Goal: Task Accomplishment & Management: Manage account settings

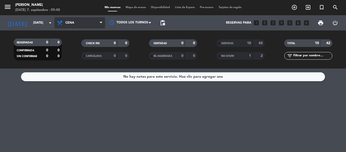
click at [102, 27] on span "Cena" at bounding box center [80, 22] width 51 height 11
click at [103, 47] on div "menu Hierro Bodegón [DATE] 7. septiembre - 09:40 Mis reservas Mapa de mesas Dis…" at bounding box center [173, 34] width 346 height 68
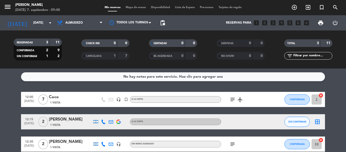
click at [231, 144] on icon "subject" at bounding box center [233, 144] width 6 height 6
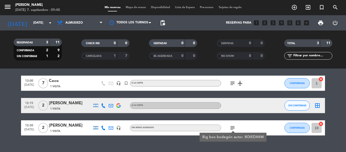
scroll to position [25, 0]
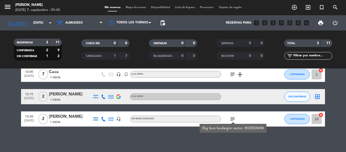
click at [232, 116] on icon "subject" at bounding box center [233, 119] width 6 height 6
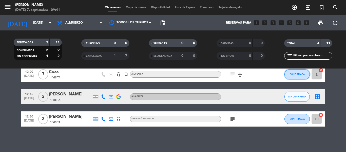
click at [290, 73] on button "CONFIRMADA" at bounding box center [297, 74] width 25 height 10
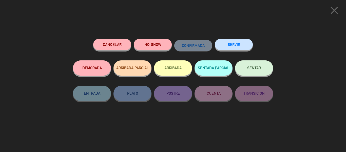
click at [246, 50] on button "SERVIR" at bounding box center [234, 44] width 38 height 11
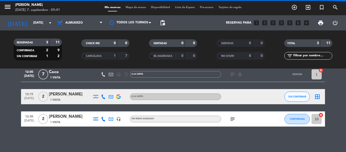
scroll to position [3, 0]
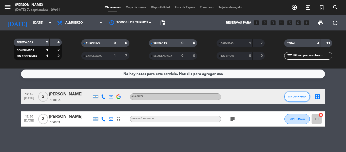
click at [302, 98] on button "SIN CONFIRMAR" at bounding box center [297, 97] width 25 height 10
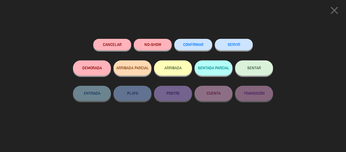
click at [233, 44] on button "SERVIR" at bounding box center [234, 44] width 38 height 11
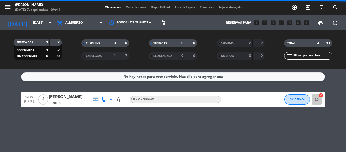
scroll to position [0, 0]
click at [296, 125] on div "No hay notas para este servicio. Haz clic para agregar una 12:30 [DATE] 2 [PERS…" at bounding box center [173, 109] width 346 height 83
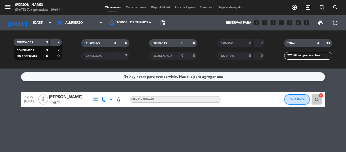
click at [294, 103] on button "CONFIRMADA" at bounding box center [297, 99] width 25 height 10
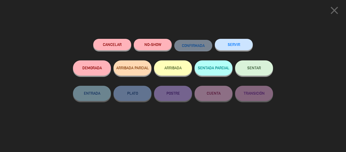
click at [238, 50] on button "SERVIR" at bounding box center [234, 44] width 38 height 11
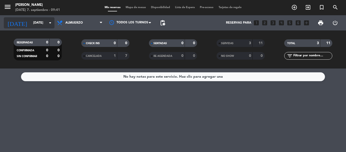
click at [35, 19] on input "[DATE]" at bounding box center [52, 23] width 43 height 9
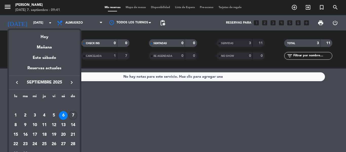
click at [75, 114] on div "7" at bounding box center [73, 115] width 9 height 9
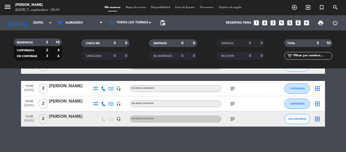
scroll to position [23, 0]
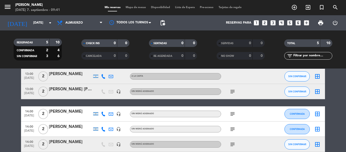
click at [235, 93] on icon "subject" at bounding box center [233, 91] width 6 height 6
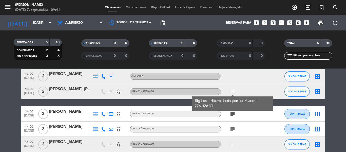
click at [231, 114] on icon "subject" at bounding box center [233, 114] width 6 height 6
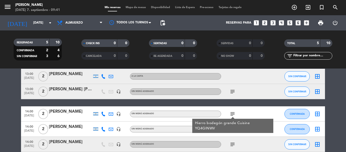
click at [235, 129] on icon "subject" at bounding box center [233, 129] width 6 height 6
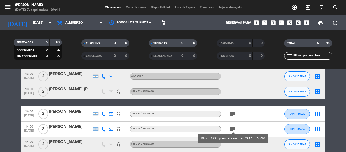
click at [233, 146] on icon "subject" at bounding box center [233, 144] width 6 height 6
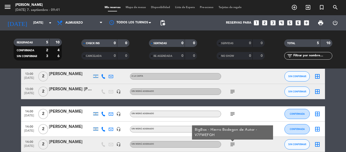
click at [233, 114] on icon "subject" at bounding box center [233, 114] width 6 height 6
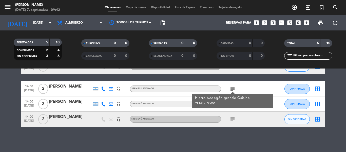
scroll to position [48, 0]
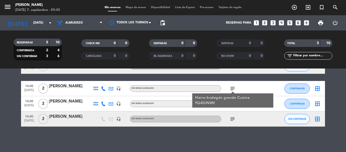
click at [232, 101] on div "Hierro bodegón grande Cuisine YQ4GINWV" at bounding box center [232, 100] width 81 height 14
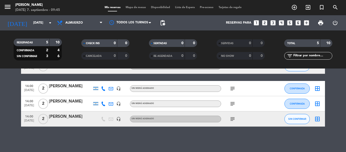
click at [234, 104] on icon "subject" at bounding box center [233, 104] width 6 height 6
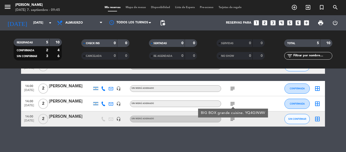
click at [232, 118] on icon "subject" at bounding box center [233, 119] width 6 height 6
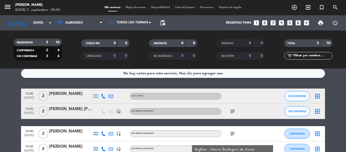
scroll to position [0, 0]
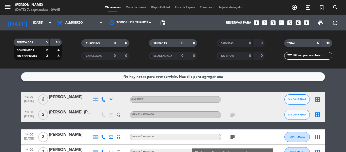
click at [232, 116] on icon "subject" at bounding box center [233, 115] width 6 height 6
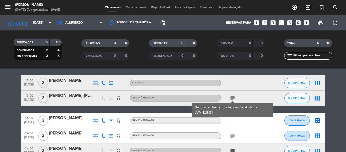
scroll to position [25, 0]
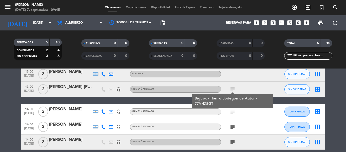
click at [234, 111] on icon "subject" at bounding box center [233, 112] width 6 height 6
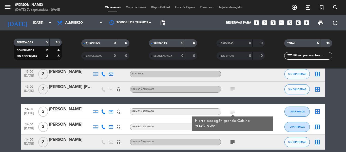
click at [267, 103] on div "13:00 [DATE] 2 [PERSON_NAME] A LA CARTA SIN CONFIRMAR border_all 13:00 [DATE] 2…" at bounding box center [173, 107] width 304 height 83
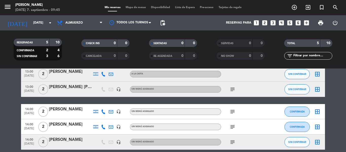
click at [234, 126] on icon "subject" at bounding box center [233, 127] width 6 height 6
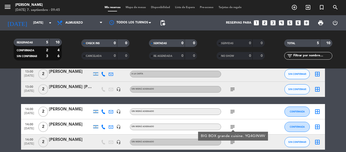
click at [231, 142] on icon "subject" at bounding box center [233, 142] width 6 height 6
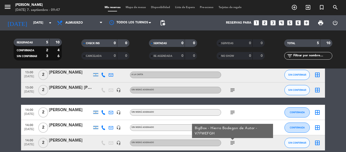
scroll to position [48, 0]
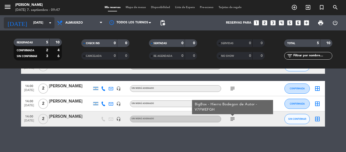
click at [41, 24] on input "[DATE]" at bounding box center [52, 23] width 43 height 9
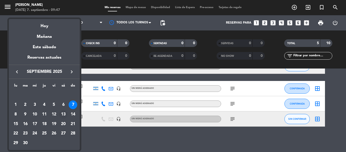
click at [64, 114] on div "13" at bounding box center [63, 114] width 9 height 9
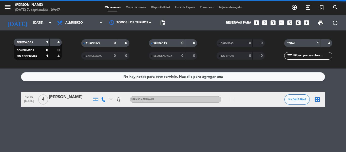
scroll to position [0, 0]
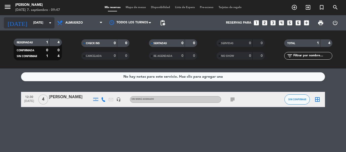
click at [42, 25] on input "[DATE]" at bounding box center [52, 23] width 43 height 9
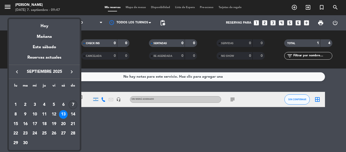
click at [71, 107] on div "7" at bounding box center [73, 104] width 9 height 9
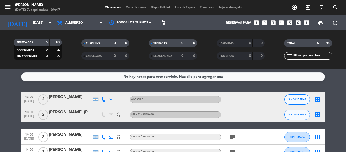
click at [75, 22] on span "Almuerzo" at bounding box center [73, 23] width 17 height 4
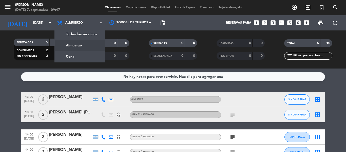
click at [234, 115] on icon "subject" at bounding box center [233, 115] width 6 height 6
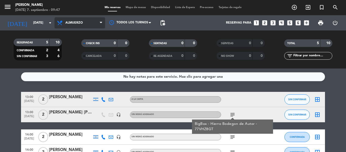
click at [77, 24] on span "Almuerzo" at bounding box center [73, 23] width 17 height 4
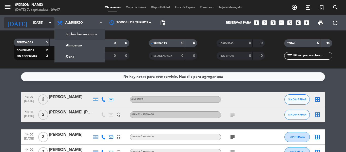
click at [44, 27] on input "[DATE]" at bounding box center [52, 23] width 43 height 9
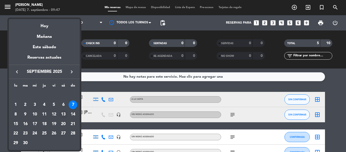
click at [62, 115] on div "13" at bounding box center [63, 114] width 9 height 9
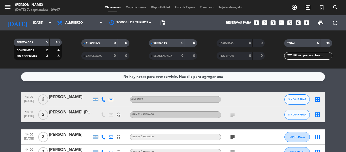
type input "[DATE]"
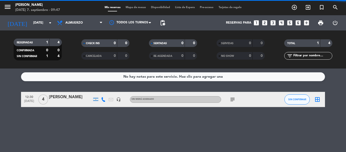
click at [75, 28] on div "Todos los servicios Almuerzo Cena Almuerzo Todos los servicios Almuerzo Cena" at bounding box center [80, 22] width 51 height 15
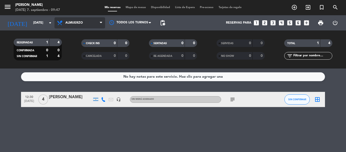
click at [77, 25] on span "Almuerzo" at bounding box center [80, 22] width 51 height 11
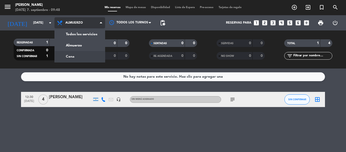
click at [73, 55] on div "menu Hierro Bodegón [DATE] 7. septiembre - 09:48 Mis reservas Mapa de mesas Dis…" at bounding box center [173, 34] width 346 height 68
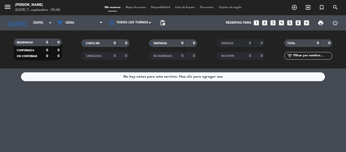
click at [264, 22] on icon "looks_two" at bounding box center [265, 23] width 7 height 7
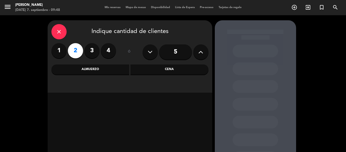
click at [179, 73] on div "Cena" at bounding box center [170, 69] width 78 height 10
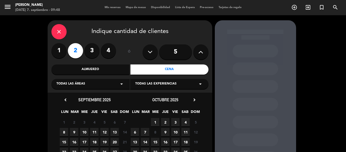
scroll to position [25, 0]
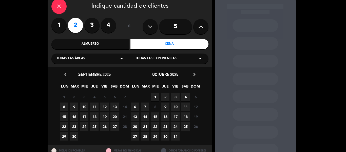
click at [114, 106] on span "13" at bounding box center [115, 106] width 8 height 8
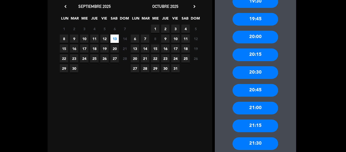
scroll to position [96, 0]
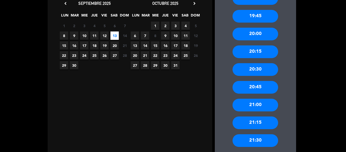
click at [257, 107] on div "21:00" at bounding box center [256, 105] width 46 height 13
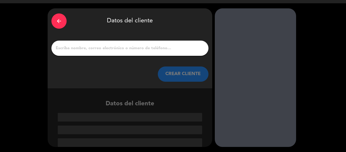
click at [164, 52] on div at bounding box center [129, 48] width 157 height 15
click at [170, 47] on input "1" at bounding box center [130, 48] width 150 height 7
click at [143, 45] on input "1" at bounding box center [130, 48] width 150 height 7
paste input "[DEMOGRAPHIC_DATA][PERSON_NAME]"
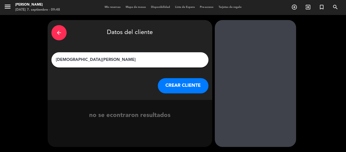
type input "[DEMOGRAPHIC_DATA][PERSON_NAME]"
click at [169, 91] on button "CREAR CLIENTE" at bounding box center [183, 85] width 51 height 15
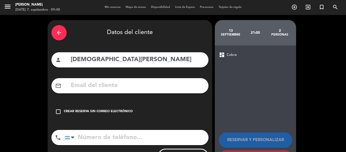
scroll to position [25, 0]
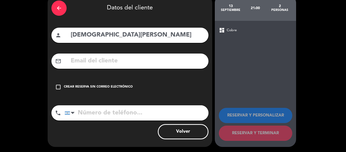
click at [62, 86] on div "check_box_outline_blank Crear reserva sin correo electrónico" at bounding box center [129, 86] width 157 height 15
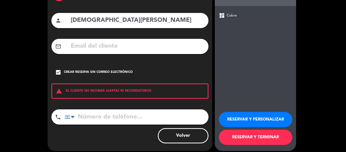
scroll to position [44, 0]
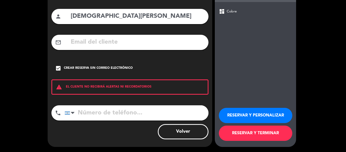
click at [239, 118] on button "RESERVAR Y PERSONALIZAR" at bounding box center [256, 115] width 74 height 15
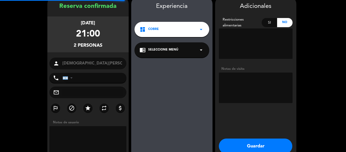
scroll to position [20, 0]
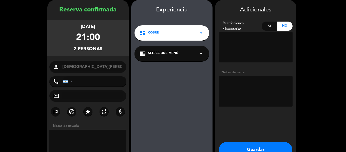
click at [245, 81] on textarea at bounding box center [256, 91] width 74 height 30
paste textarea "Hierro Bodegon Grande Cuisine"
click at [251, 92] on textarea at bounding box center [256, 91] width 74 height 30
paste textarea "BHN4QEBN"
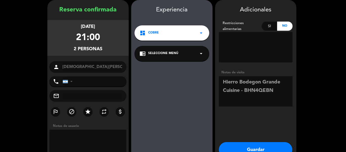
scroll to position [7, 0]
type textarea "Hierro Bodegon Grande Cuisine - BHN4QEBN"
click at [270, 147] on button "Guardar" at bounding box center [256, 149] width 74 height 15
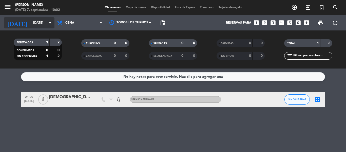
click at [14, 26] on icon "[DATE]" at bounding box center [17, 22] width 27 height 11
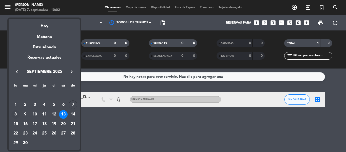
click at [16, 116] on div "8" at bounding box center [15, 114] width 9 height 9
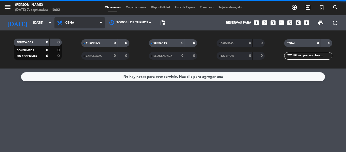
click at [72, 26] on span "Cena" at bounding box center [80, 22] width 51 height 11
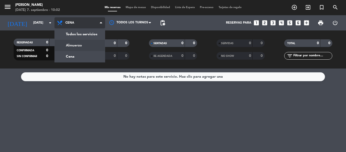
click at [82, 50] on div "menu Hierro Bodegón [DATE] 7. septiembre - 10:02 Mis reservas Mapa de mesas Dis…" at bounding box center [173, 34] width 346 height 68
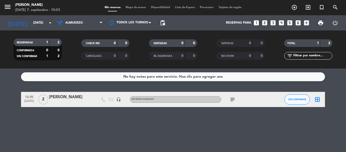
click at [229, 100] on span "subject" at bounding box center [233, 99] width 8 height 6
click at [233, 100] on icon "subject" at bounding box center [233, 99] width 6 height 6
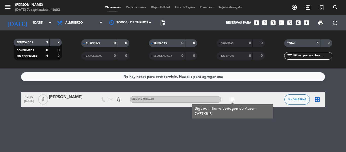
click at [232, 100] on icon "subject" at bounding box center [233, 99] width 6 height 6
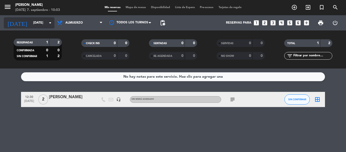
click at [39, 24] on input "[DATE]" at bounding box center [52, 23] width 43 height 9
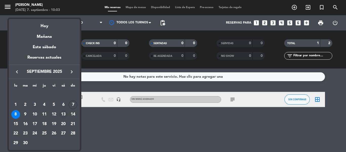
click at [66, 115] on div "13" at bounding box center [63, 114] width 9 height 9
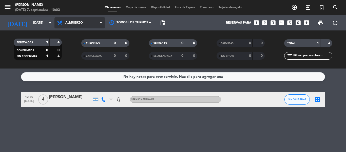
click at [85, 23] on span "Almuerzo" at bounding box center [80, 22] width 51 height 11
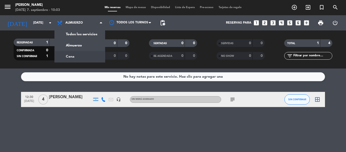
click at [232, 99] on icon "subject" at bounding box center [233, 99] width 6 height 6
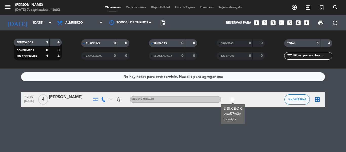
click at [232, 99] on icon "subject" at bounding box center [233, 99] width 6 height 6
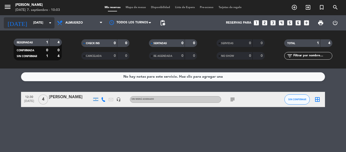
click at [42, 20] on input "[DATE]" at bounding box center [52, 23] width 43 height 9
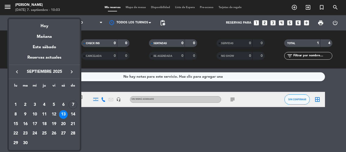
click at [91, 23] on div at bounding box center [173, 76] width 346 height 152
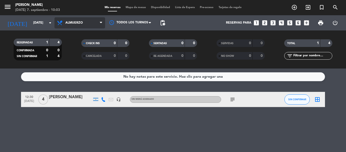
click at [88, 22] on span "Almuerzo" at bounding box center [80, 22] width 51 height 11
click at [86, 57] on div "menu Hierro Bodegón [DATE] 7. septiembre - 10:03 Mis reservas Mapa de mesas Dis…" at bounding box center [173, 34] width 346 height 68
click at [233, 99] on icon "subject" at bounding box center [233, 99] width 6 height 6
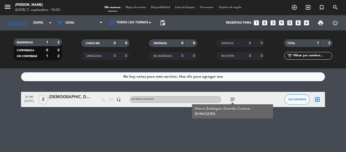
click at [233, 99] on icon "subject" at bounding box center [233, 99] width 6 height 6
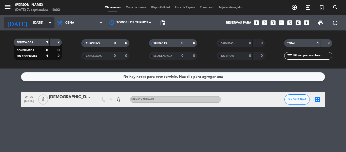
click at [33, 19] on input "[DATE]" at bounding box center [52, 23] width 43 height 9
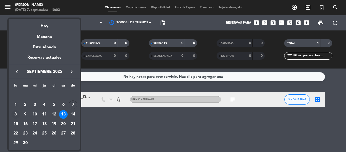
click at [16, 114] on div "8" at bounding box center [15, 114] width 9 height 9
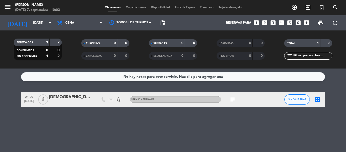
type input "[DATE]"
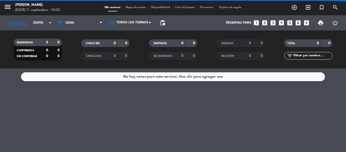
click at [83, 22] on span "Cena" at bounding box center [80, 22] width 51 height 11
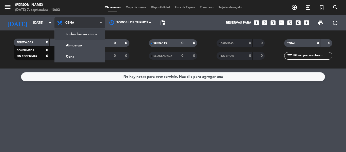
click at [81, 19] on span "Cena" at bounding box center [80, 22] width 51 height 11
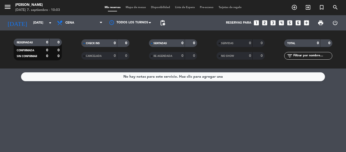
click at [273, 23] on icon "looks_3" at bounding box center [273, 23] width 7 height 7
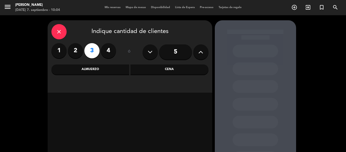
click at [157, 73] on div "Cena" at bounding box center [170, 69] width 78 height 10
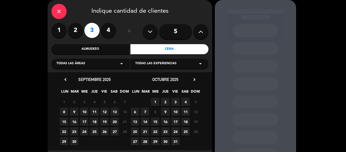
scroll to position [25, 0]
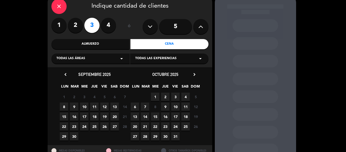
click at [109, 44] on div "Almuerzo" at bounding box center [90, 44] width 78 height 10
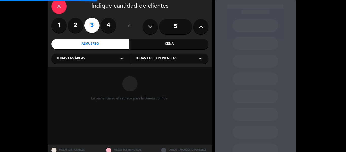
click at [148, 44] on div "Cena" at bounding box center [170, 44] width 78 height 10
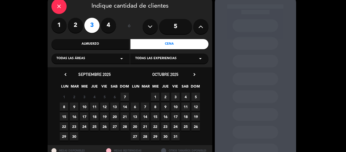
click at [64, 104] on span "8" at bounding box center [64, 106] width 8 height 8
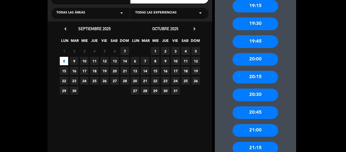
click at [254, 97] on div "20:30" at bounding box center [256, 94] width 46 height 13
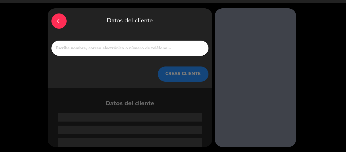
click at [150, 48] on input "1" at bounding box center [130, 48] width 150 height 7
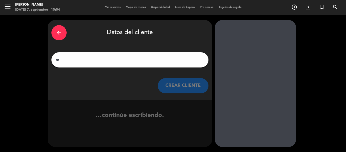
scroll to position [0, 0]
type input "m"
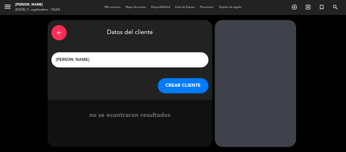
type input "[PERSON_NAME]"
click at [185, 80] on button "CREAR CLIENTE" at bounding box center [183, 85] width 51 height 15
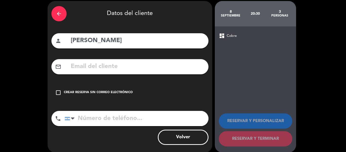
scroll to position [25, 0]
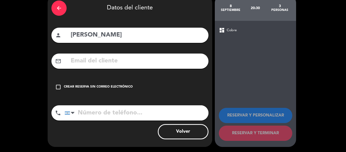
click at [116, 88] on div "Crear reserva sin correo electrónico" at bounding box center [98, 86] width 69 height 5
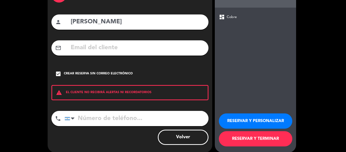
scroll to position [44, 0]
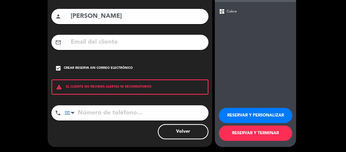
click at [271, 132] on button "RESERVAR Y TERMINAR" at bounding box center [256, 132] width 74 height 15
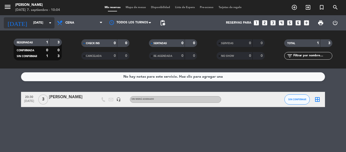
click at [31, 23] on input "[DATE]" at bounding box center [52, 23] width 43 height 9
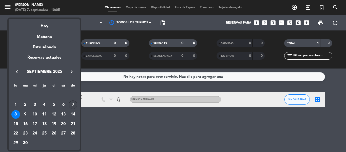
click at [76, 103] on div "7" at bounding box center [73, 104] width 9 height 9
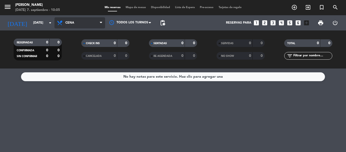
click at [76, 25] on span "Cena" at bounding box center [80, 22] width 51 height 11
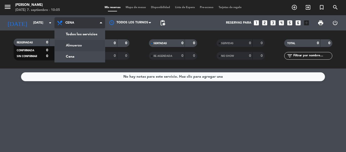
click at [85, 43] on div "menu Hierro Bodegón [DATE] 7. septiembre - 10:05 Mis reservas Mapa de mesas Dis…" at bounding box center [173, 34] width 346 height 68
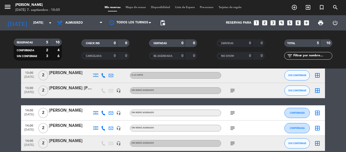
scroll to position [25, 0]
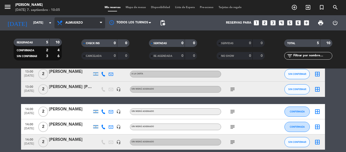
click at [89, 21] on span "Almuerzo" at bounding box center [80, 22] width 51 height 11
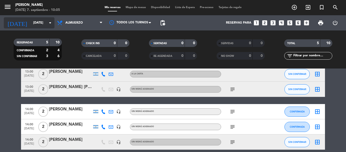
click at [44, 19] on input "[DATE]" at bounding box center [52, 23] width 43 height 9
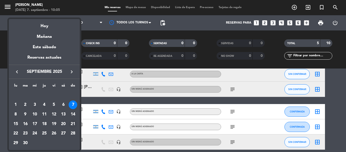
click at [75, 125] on div "21" at bounding box center [73, 124] width 9 height 9
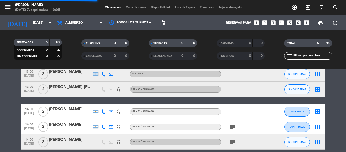
scroll to position [0, 0]
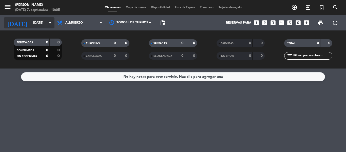
click at [43, 22] on input "[DATE]" at bounding box center [52, 23] width 43 height 9
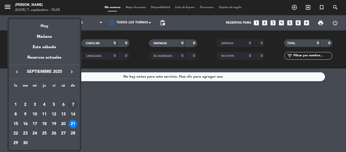
click at [72, 105] on div "7" at bounding box center [73, 104] width 9 height 9
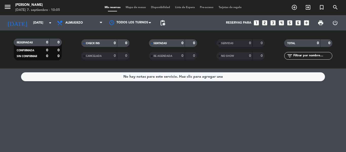
type input "[DATE]"
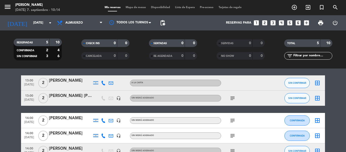
scroll to position [25, 0]
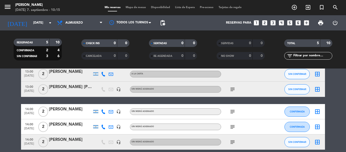
click at [235, 89] on icon "subject" at bounding box center [233, 89] width 6 height 6
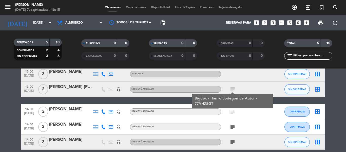
click at [233, 112] on icon "subject" at bounding box center [233, 112] width 6 height 6
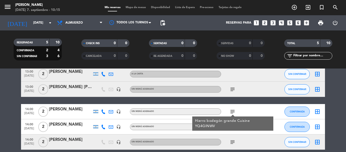
click at [230, 126] on icon "subject" at bounding box center [233, 127] width 6 height 6
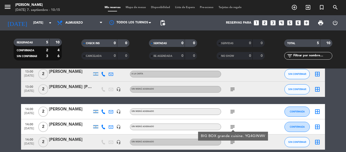
click at [234, 87] on icon "subject" at bounding box center [233, 89] width 6 height 6
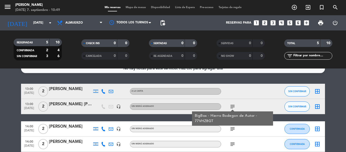
scroll to position [0, 0]
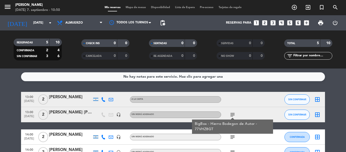
click at [316, 102] on icon "border_all" at bounding box center [318, 99] width 6 height 6
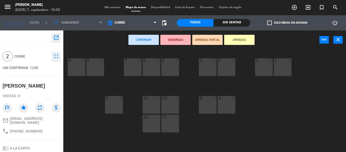
click at [98, 70] on div "8 2" at bounding box center [95, 67] width 18 height 18
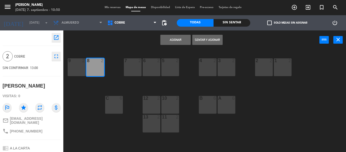
click at [181, 39] on button "Asignar" at bounding box center [175, 40] width 30 height 10
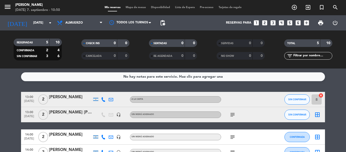
click at [316, 116] on icon "border_all" at bounding box center [318, 115] width 6 height 6
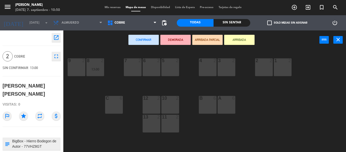
click at [231, 69] on div "3 2" at bounding box center [227, 67] width 18 height 18
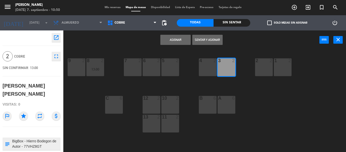
click at [173, 38] on button "Asignar" at bounding box center [175, 40] width 30 height 10
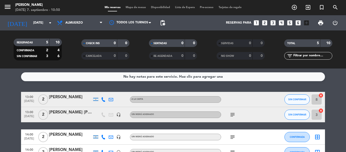
scroll to position [25, 0]
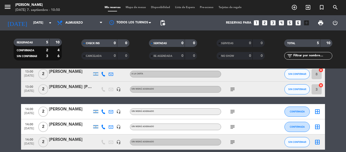
click at [319, 111] on icon "border_all" at bounding box center [318, 112] width 6 height 6
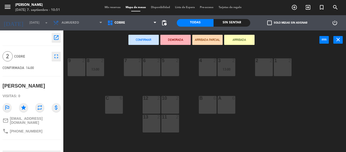
click at [155, 67] on div "6 2" at bounding box center [152, 67] width 18 height 18
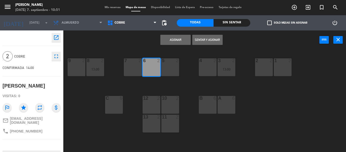
click at [174, 41] on button "Asignar" at bounding box center [175, 40] width 30 height 10
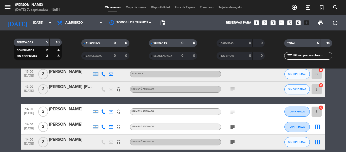
scroll to position [48, 0]
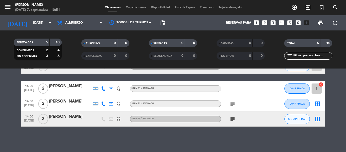
click at [315, 103] on icon "border_all" at bounding box center [318, 104] width 6 height 6
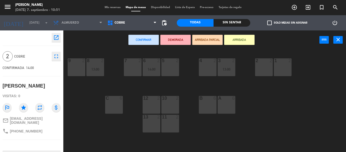
click at [175, 107] on div "10 2" at bounding box center [170, 105] width 18 height 18
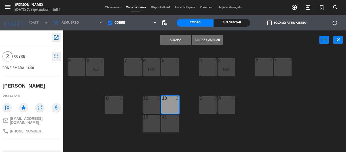
click at [180, 41] on button "Asignar" at bounding box center [175, 40] width 30 height 10
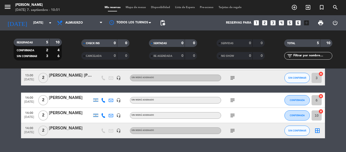
scroll to position [48, 0]
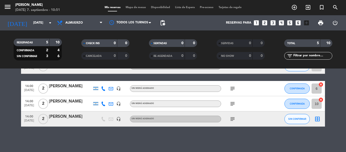
click at [316, 118] on icon "border_all" at bounding box center [318, 119] width 6 height 6
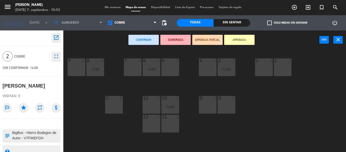
click at [148, 123] on div "13 2" at bounding box center [152, 124] width 18 height 18
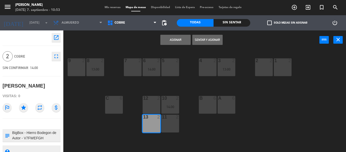
click at [166, 38] on button "Asignar" at bounding box center [175, 40] width 30 height 10
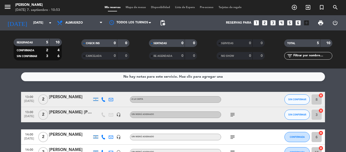
scroll to position [48, 0]
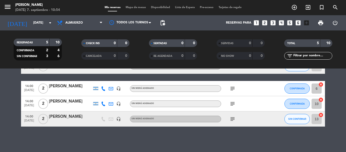
click at [235, 86] on icon "subject" at bounding box center [233, 88] width 6 height 6
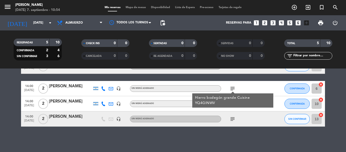
click at [233, 88] on icon "subject" at bounding box center [233, 88] width 6 height 6
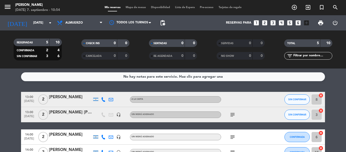
scroll to position [25, 0]
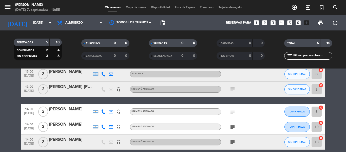
click at [230, 89] on icon "subject" at bounding box center [233, 89] width 6 height 6
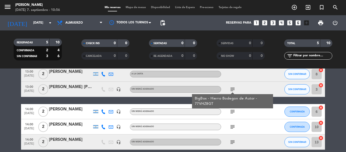
click at [88, 87] on div "[PERSON_NAME] [PERSON_NAME]" at bounding box center [70, 87] width 43 height 7
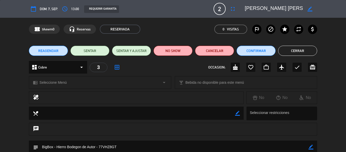
drag, startPoint x: 246, startPoint y: 8, endPoint x: 316, endPoint y: 11, distance: 69.8
click at [316, 11] on div "border_color" at bounding box center [279, 8] width 76 height 9
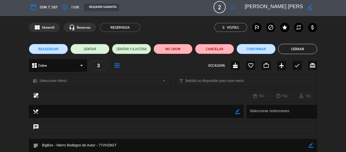
scroll to position [0, 0]
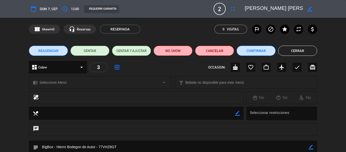
click at [284, 48] on button "Cerrar" at bounding box center [297, 51] width 39 height 10
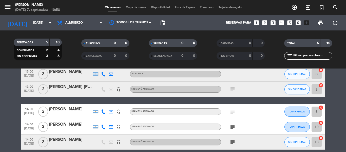
click at [235, 88] on icon "subject" at bounding box center [233, 89] width 6 height 6
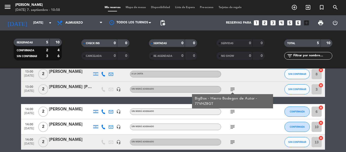
click at [235, 88] on icon "subject" at bounding box center [233, 89] width 6 height 6
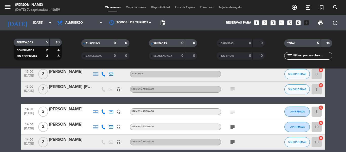
click at [232, 89] on icon "subject" at bounding box center [233, 89] width 6 height 6
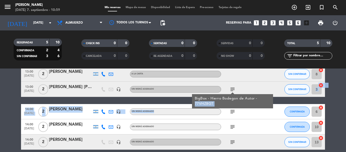
drag, startPoint x: 195, startPoint y: 103, endPoint x: 229, endPoint y: 111, distance: 35.3
click at [229, 111] on div "13:00 [DATE] 2 [PERSON_NAME] A LA CARTA SIN CONFIRMAR 8 cancel 13:00 [DATE] 2 […" at bounding box center [173, 107] width 304 height 83
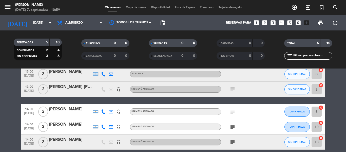
click at [231, 89] on icon "subject" at bounding box center [233, 89] width 6 height 6
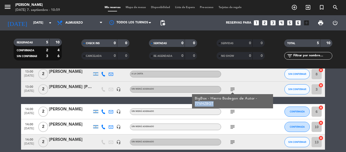
drag, startPoint x: 195, startPoint y: 103, endPoint x: 223, endPoint y: 107, distance: 28.4
click at [223, 107] on div "BigBox - Hierro Bodegon de Autor - 77VHZ8GT" at bounding box center [232, 101] width 81 height 14
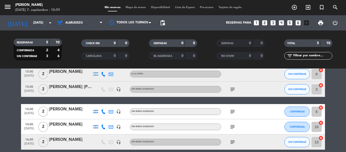
click at [231, 92] on icon "subject" at bounding box center [233, 89] width 6 height 6
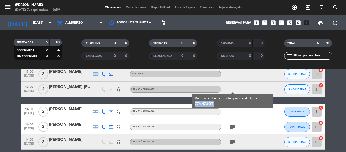
drag, startPoint x: 195, startPoint y: 102, endPoint x: 216, endPoint y: 104, distance: 20.3
click at [216, 104] on div "BigBox - Hierro Bodegon de Autor - 77VHZ8GT" at bounding box center [233, 101] width 76 height 11
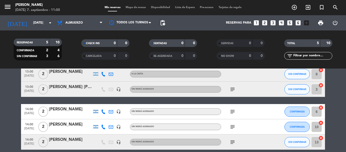
click at [234, 87] on icon "subject" at bounding box center [233, 89] width 6 height 6
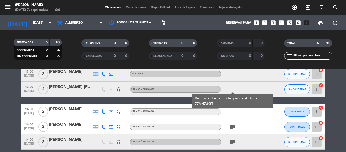
click at [201, 102] on div "BigBox - Hierro Bodegon de Autor - 77VHZ8GT" at bounding box center [233, 101] width 76 height 11
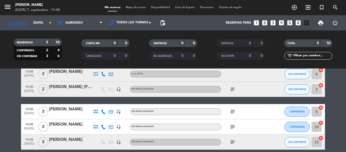
click at [202, 101] on div "13:00 [DATE] 2 [PERSON_NAME] A LA CARTA SIN CONFIRMAR 8 cancel 13:00 [DATE] 2 […" at bounding box center [173, 107] width 304 height 83
click at [232, 89] on icon "subject" at bounding box center [233, 89] width 6 height 6
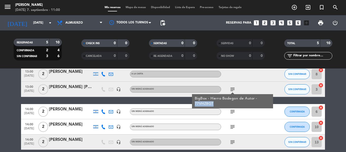
drag, startPoint x: 196, startPoint y: 104, endPoint x: 214, endPoint y: 107, distance: 18.3
click at [214, 107] on div "BigBox - Hierro Bodegon de Autor - 77VHZ8GT" at bounding box center [232, 101] width 81 height 14
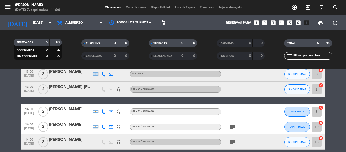
click at [231, 88] on icon "subject" at bounding box center [233, 89] width 6 height 6
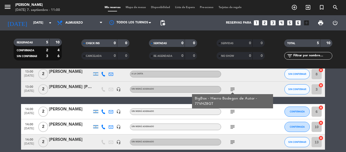
click at [63, 84] on div "[PERSON_NAME] [PERSON_NAME]" at bounding box center [70, 87] width 43 height 7
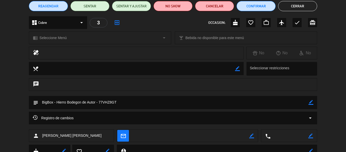
scroll to position [40, 0]
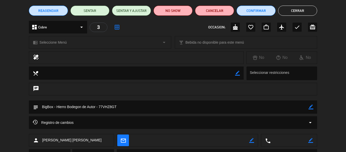
click at [100, 106] on textarea at bounding box center [173, 106] width 271 height 13
drag, startPoint x: 99, startPoint y: 107, endPoint x: 116, endPoint y: 107, distance: 17.2
click at [116, 107] on textarea at bounding box center [173, 106] width 271 height 13
click at [306, 12] on button "Cerrar" at bounding box center [297, 11] width 39 height 10
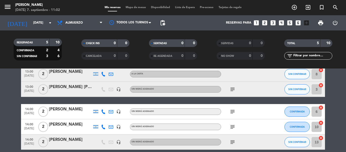
click at [52, 112] on div "[PERSON_NAME]" at bounding box center [70, 109] width 43 height 7
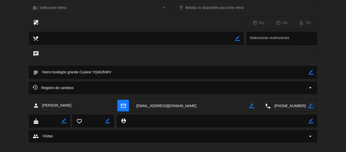
scroll to position [81, 0]
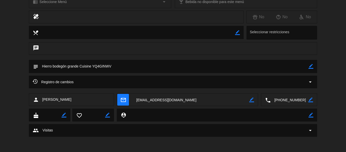
drag, startPoint x: 93, startPoint y: 66, endPoint x: 114, endPoint y: 67, distance: 20.8
click at [115, 69] on textarea at bounding box center [173, 66] width 271 height 13
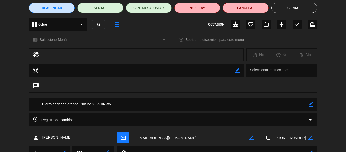
scroll to position [5, 0]
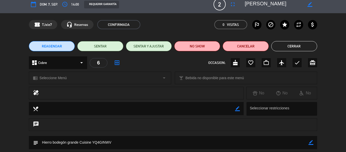
drag, startPoint x: 243, startPoint y: 2, endPoint x: 278, endPoint y: 4, distance: 34.8
click at [278, 4] on div "border_color" at bounding box center [279, 4] width 76 height 9
click at [312, 5] on icon "border_color" at bounding box center [310, 4] width 5 height 5
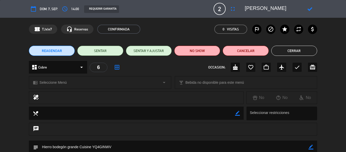
drag, startPoint x: 246, startPoint y: 3, endPoint x: 293, endPoint y: -1, distance: 47.0
click at [293, 0] on html "close × Hierro Bodegón × chrome_reader_mode Listado de Reservas account_box Cli…" at bounding box center [173, 76] width 346 height 152
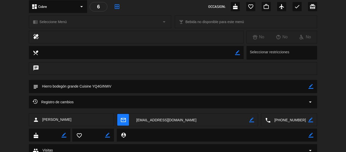
scroll to position [81, 0]
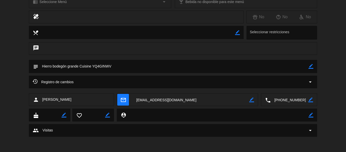
drag, startPoint x: 276, startPoint y: 99, endPoint x: 294, endPoint y: 100, distance: 18.0
click at [311, 101] on div "local_phone border_color" at bounding box center [289, 100] width 56 height 13
drag, startPoint x: 134, startPoint y: 98, endPoint x: 183, endPoint y: 102, distance: 49.1
click at [183, 102] on textarea at bounding box center [191, 100] width 117 height 13
click at [158, 98] on textarea at bounding box center [191, 100] width 117 height 13
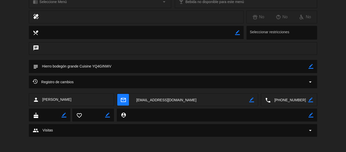
click at [153, 99] on textarea at bounding box center [191, 100] width 117 height 13
click at [193, 86] on span "check_circle Copiado" at bounding box center [190, 87] width 19 height 5
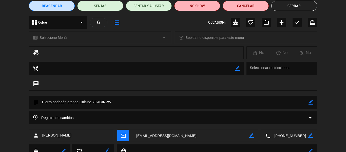
scroll to position [0, 0]
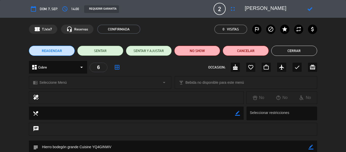
click at [280, 52] on button "Cerrar" at bounding box center [295, 51] width 46 height 10
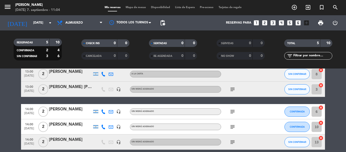
click at [235, 126] on icon "subject" at bounding box center [233, 127] width 6 height 6
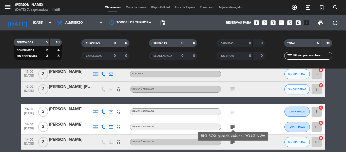
click at [235, 111] on icon "subject" at bounding box center [233, 112] width 6 height 6
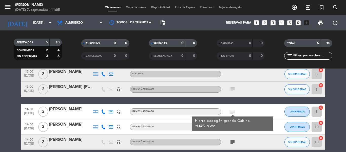
click at [231, 127] on icon "subject" at bounding box center [233, 127] width 6 height 6
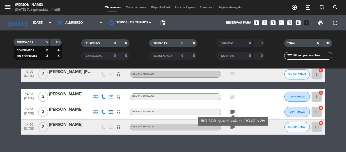
scroll to position [48, 0]
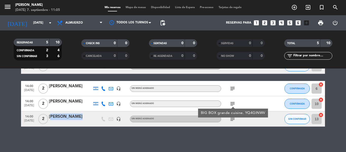
drag, startPoint x: 49, startPoint y: 118, endPoint x: 73, endPoint y: 120, distance: 23.9
click at [73, 120] on div "[PERSON_NAME]" at bounding box center [70, 118] width 43 height 11
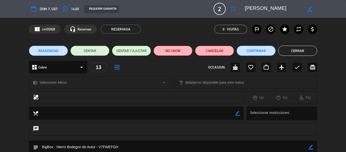
click at [247, 10] on textarea at bounding box center [274, 8] width 58 height 9
drag, startPoint x: 245, startPoint y: 7, endPoint x: 298, endPoint y: 22, distance: 55.2
click at [298, 22] on div "calendar_today dom. 7, sep. access_time 14:00 REQUERIR GARANTÍA 2 [PERSON_NAME]…" at bounding box center [173, 76] width 346 height 152
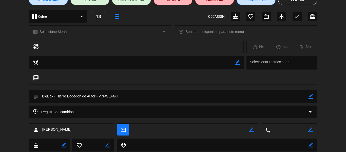
drag, startPoint x: 98, startPoint y: 95, endPoint x: 126, endPoint y: 102, distance: 28.8
click at [141, 100] on textarea at bounding box center [173, 96] width 271 height 13
click at [265, 110] on div "Registro de cambios arrow_drop_down" at bounding box center [173, 112] width 281 height 6
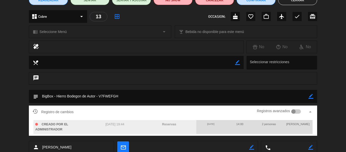
click at [21, 116] on div "Registro de cambios Registros avanzados arrow_drop_up CREADO POR EL ADMINISTRAD…" at bounding box center [173, 122] width 346 height 35
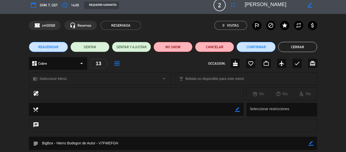
scroll to position [0, 0]
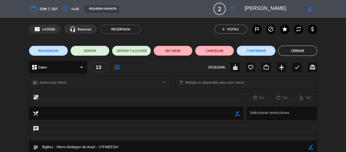
click at [306, 50] on button "Cerrar" at bounding box center [297, 51] width 39 height 10
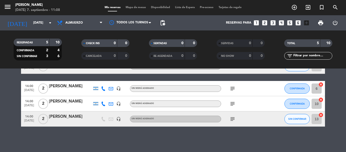
click at [235, 104] on icon "subject" at bounding box center [233, 104] width 6 height 6
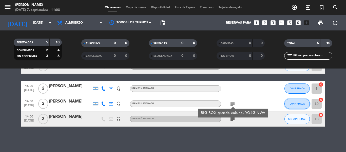
click at [296, 102] on button "CONFIRMADA" at bounding box center [297, 104] width 25 height 10
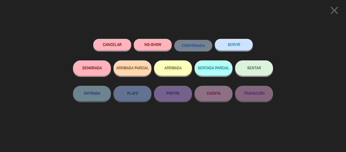
click at [98, 43] on button "Cancelar" at bounding box center [112, 44] width 38 height 11
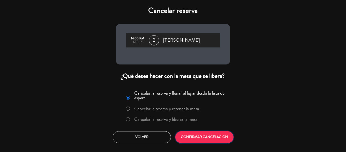
click at [192, 136] on button "CONFIRMAR CANCELACIÓN" at bounding box center [204, 137] width 58 height 12
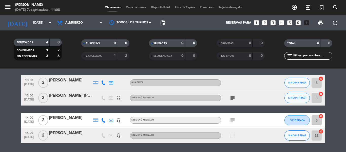
scroll to position [8, 0]
